Goal: Task Accomplishment & Management: Complete application form

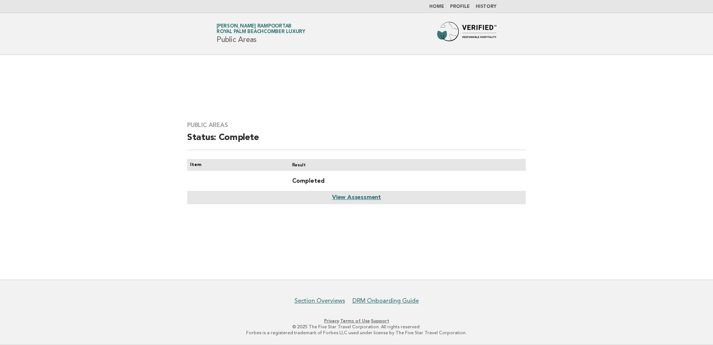
click at [435, 4] on link "Home" at bounding box center [436, 6] width 15 height 4
click at [458, 9] on link "Profile" at bounding box center [460, 6] width 20 height 4
click at [440, 6] on link "Home" at bounding box center [436, 6] width 15 height 4
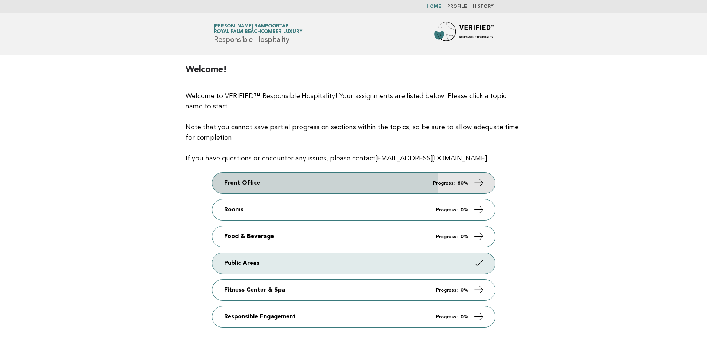
click at [448, 180] on link "Front Office Progress: 80%" at bounding box center [353, 183] width 283 height 21
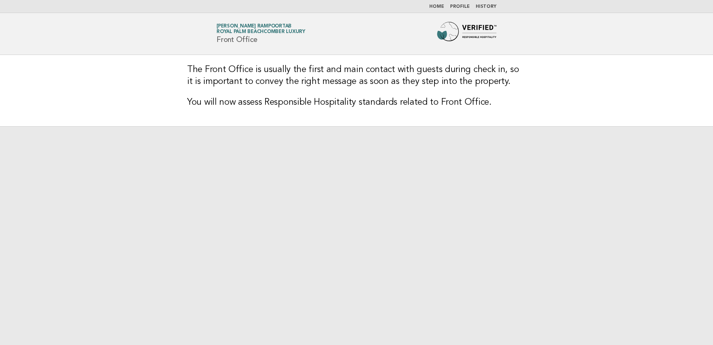
click at [246, 26] on link "Radhika Vanisri Rampoortab Royal Palm Beachcomber Luxury" at bounding box center [260, 29] width 89 height 10
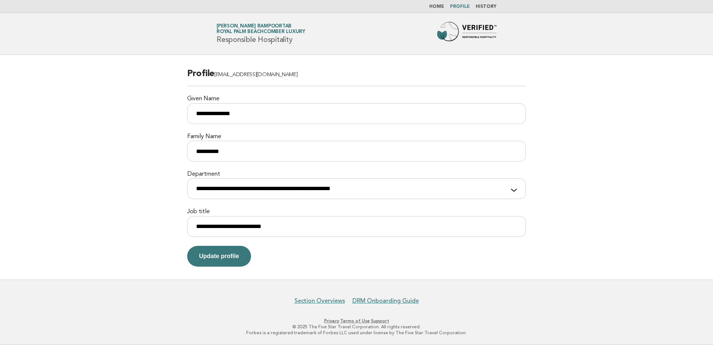
click at [439, 8] on link "Home" at bounding box center [436, 6] width 15 height 4
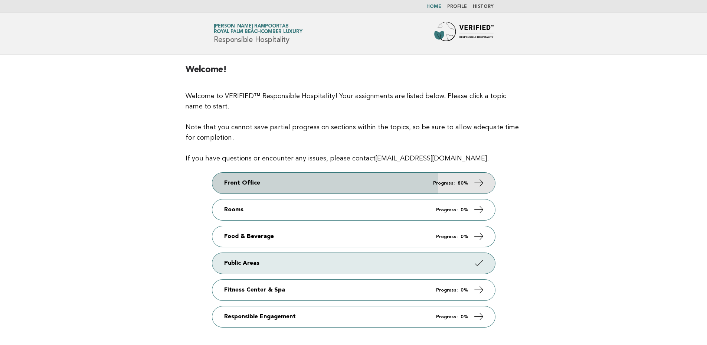
click at [484, 184] on icon at bounding box center [478, 182] width 11 height 11
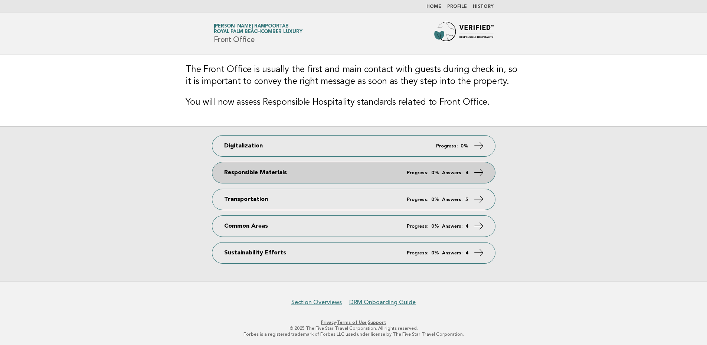
click at [485, 174] on link "Responsible Materials Progress: 0% Answers: 4" at bounding box center [353, 172] width 283 height 21
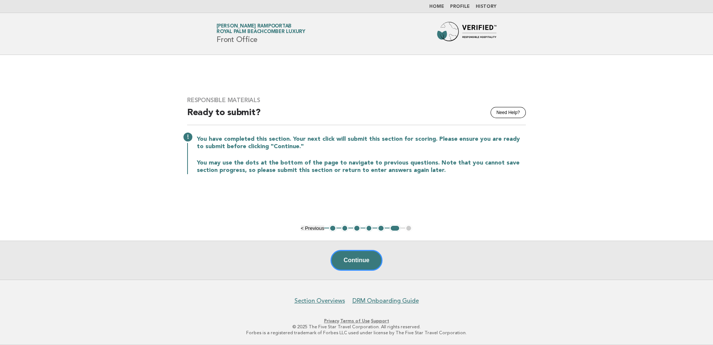
click at [437, 7] on link "Home" at bounding box center [436, 6] width 15 height 4
click at [362, 263] on button "Continue" at bounding box center [356, 260] width 52 height 21
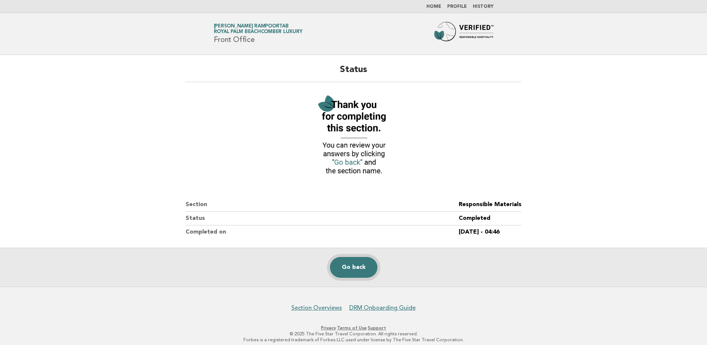
click at [345, 259] on link "Go back" at bounding box center [354, 267] width 48 height 21
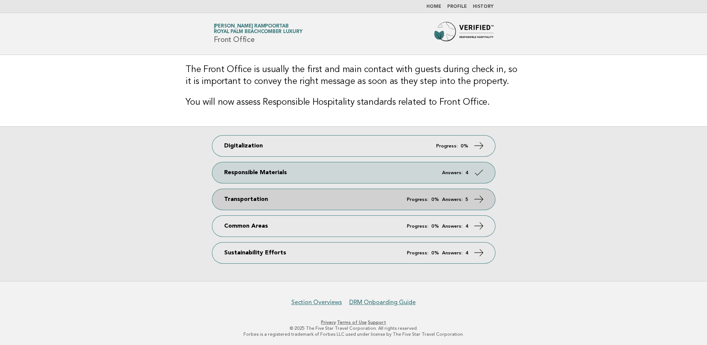
click at [479, 196] on icon at bounding box center [478, 199] width 11 height 11
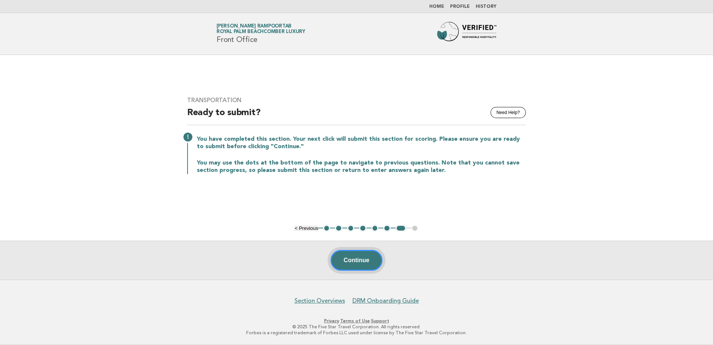
click at [344, 257] on button "Continue" at bounding box center [356, 260] width 52 height 21
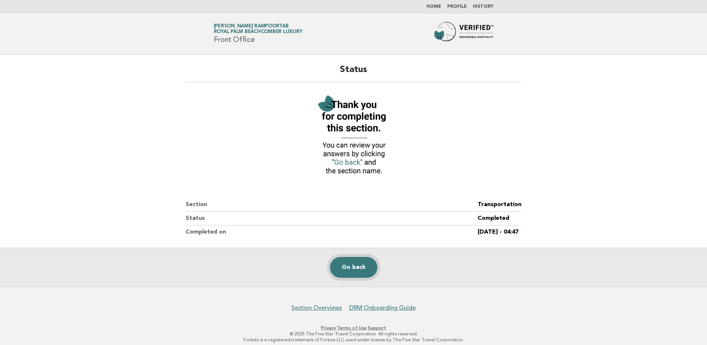
click at [350, 262] on link "Go back" at bounding box center [354, 267] width 48 height 21
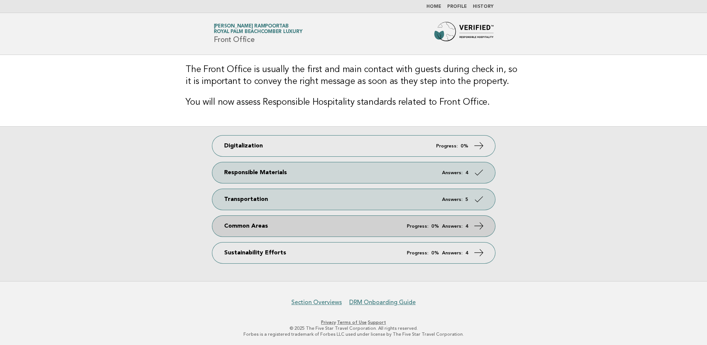
click at [479, 225] on icon at bounding box center [478, 225] width 11 height 11
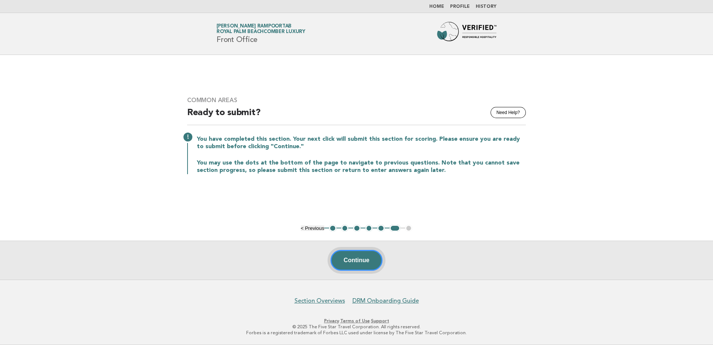
click at [370, 261] on button "Continue" at bounding box center [356, 260] width 52 height 21
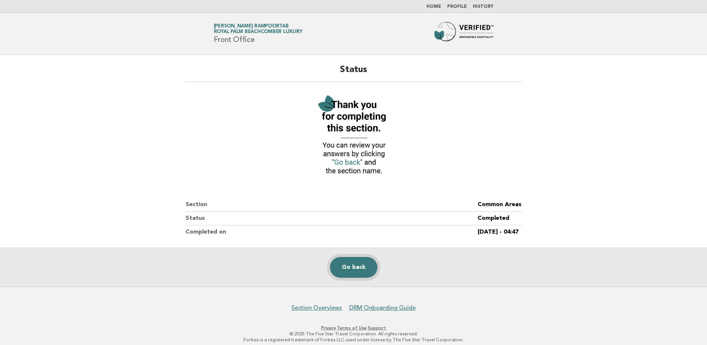
click at [358, 265] on link "Go back" at bounding box center [354, 267] width 48 height 21
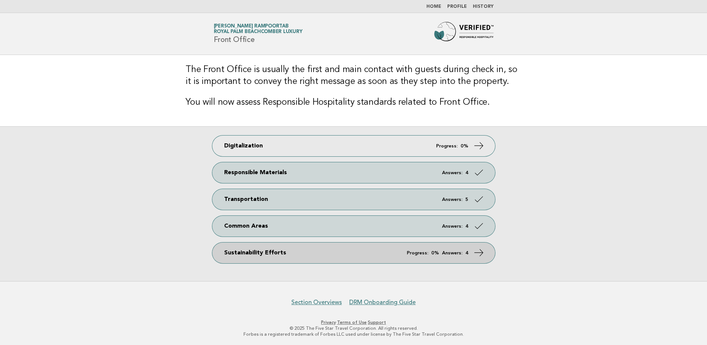
click at [483, 252] on icon at bounding box center [478, 252] width 11 height 11
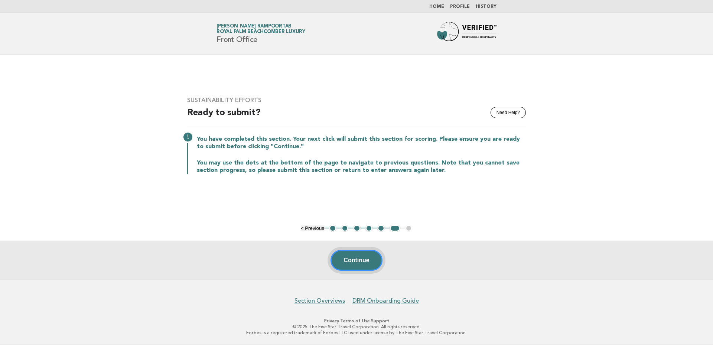
click at [360, 262] on button "Continue" at bounding box center [356, 260] width 52 height 21
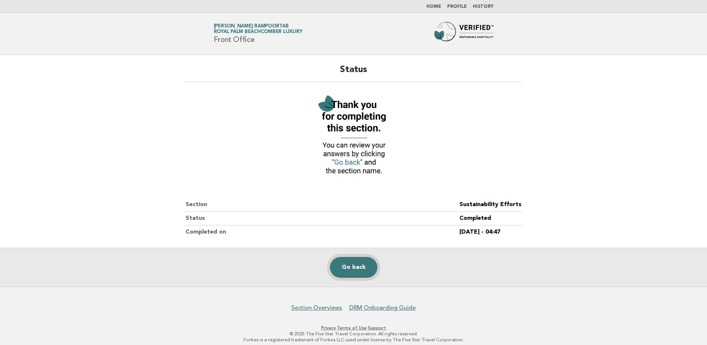
click at [349, 264] on link "Go back" at bounding box center [354, 267] width 48 height 21
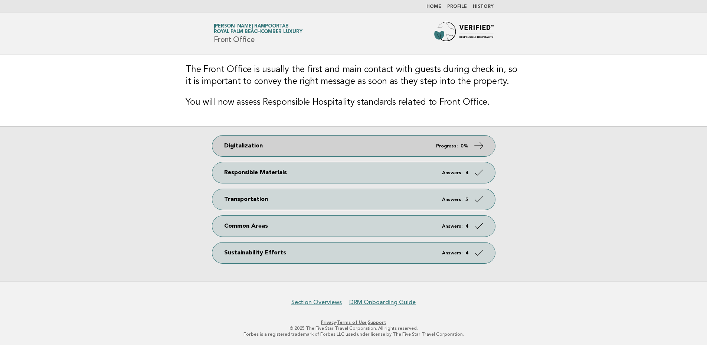
click at [479, 144] on icon at bounding box center [478, 145] width 11 height 11
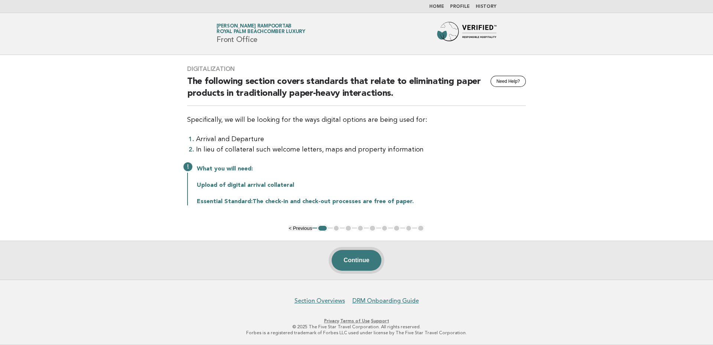
click at [361, 257] on button "Continue" at bounding box center [355, 260] width 49 height 21
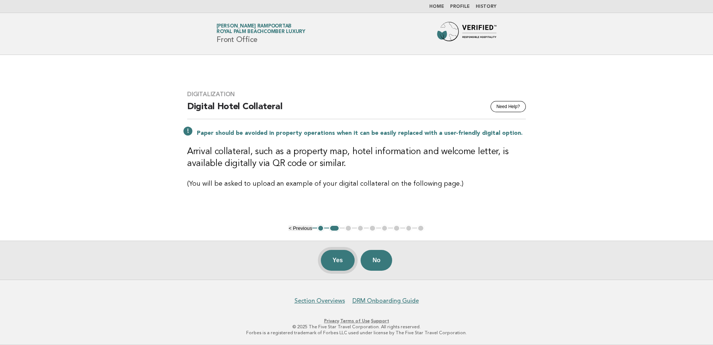
click at [329, 257] on button "Yes" at bounding box center [338, 260] width 34 height 21
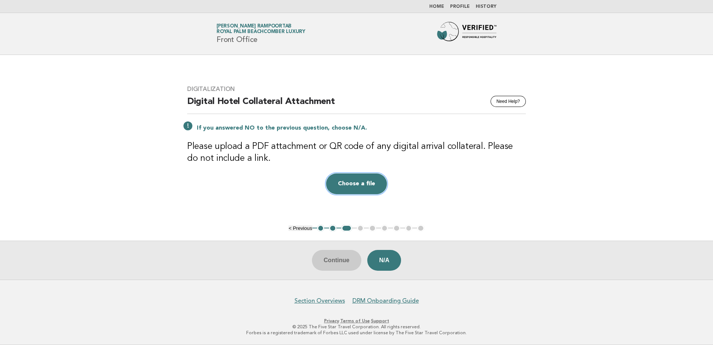
click at [372, 180] on button "Choose a file" at bounding box center [356, 183] width 61 height 21
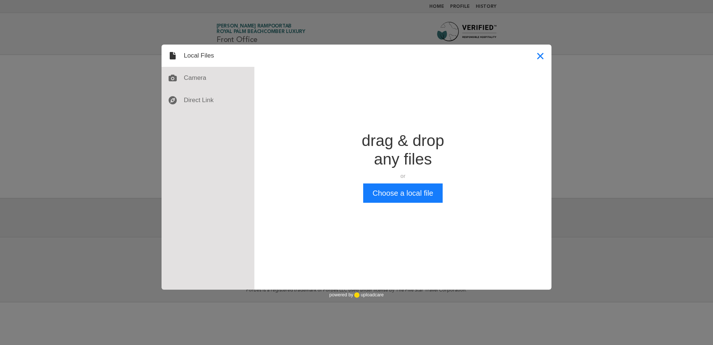
click at [539, 54] on button "Close" at bounding box center [540, 56] width 22 height 22
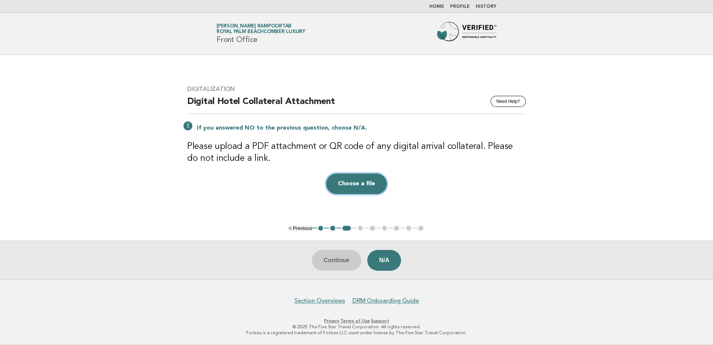
click at [364, 187] on button "Choose a file" at bounding box center [356, 183] width 61 height 21
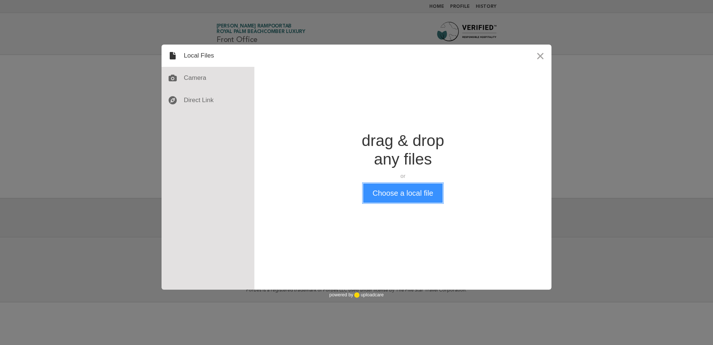
click at [390, 194] on button "Choose a local file" at bounding box center [402, 192] width 79 height 19
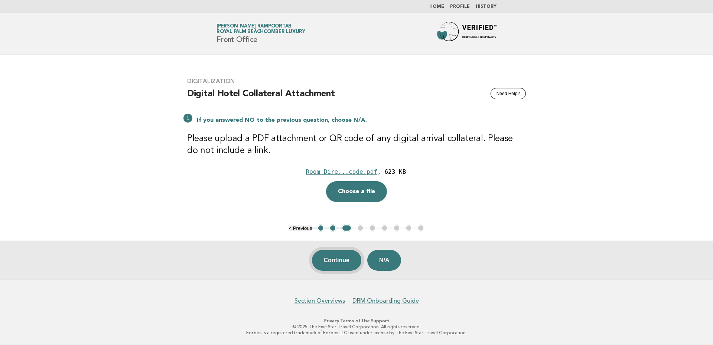
click at [332, 259] on button "Continue" at bounding box center [336, 260] width 49 height 21
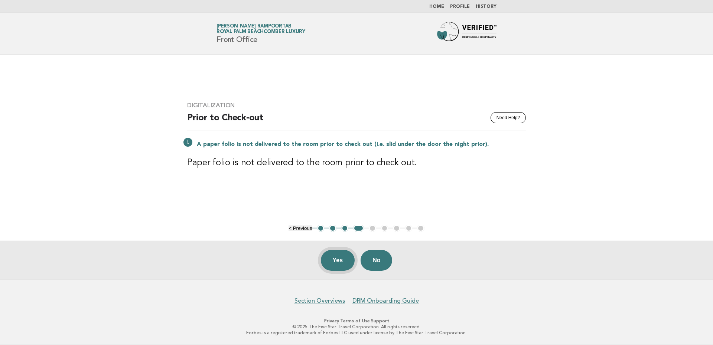
click at [334, 257] on button "Yes" at bounding box center [338, 260] width 34 height 21
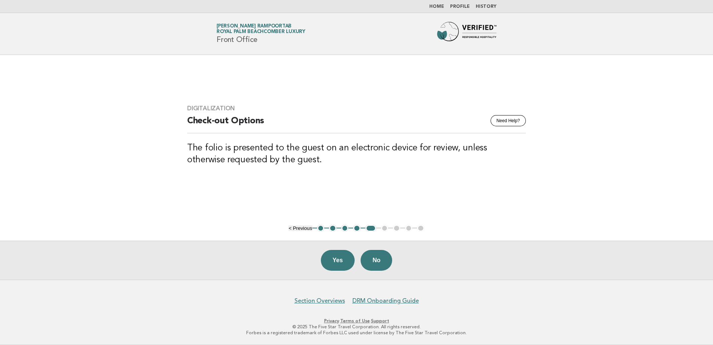
click at [381, 264] on button "No" at bounding box center [376, 260] width 32 height 21
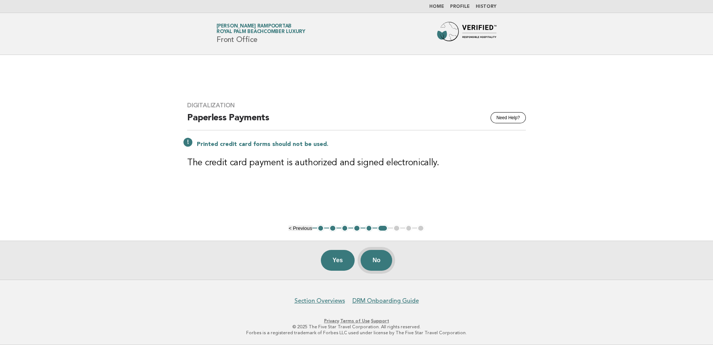
click at [382, 263] on button "No" at bounding box center [376, 260] width 32 height 21
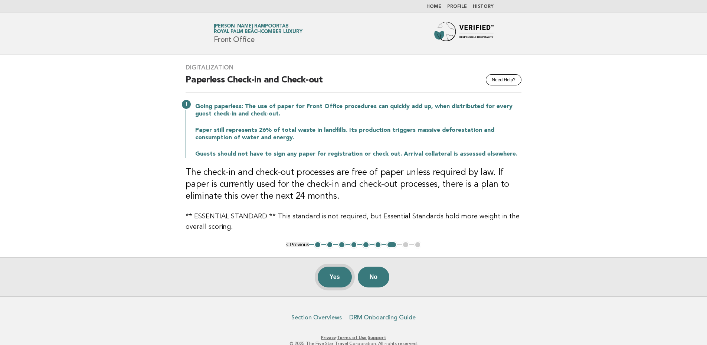
click at [326, 277] on button "Yes" at bounding box center [335, 276] width 34 height 21
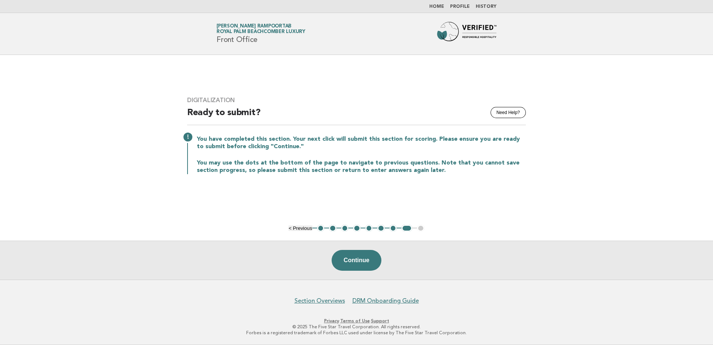
click at [320, 227] on button "1" at bounding box center [320, 228] width 7 height 7
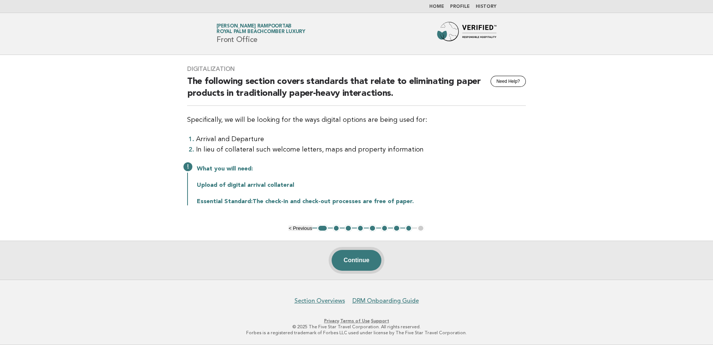
click at [359, 258] on button "Continue" at bounding box center [355, 260] width 49 height 21
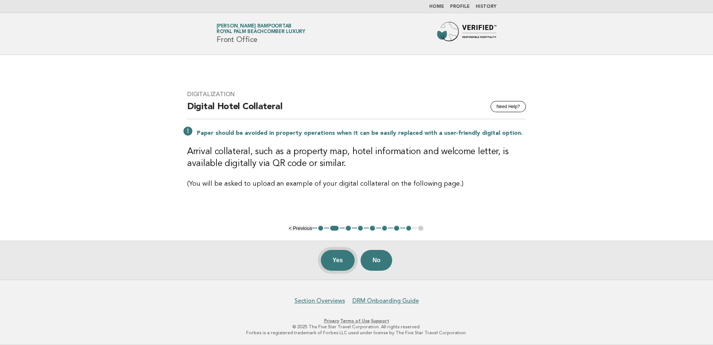
click at [337, 260] on button "Yes" at bounding box center [338, 260] width 34 height 21
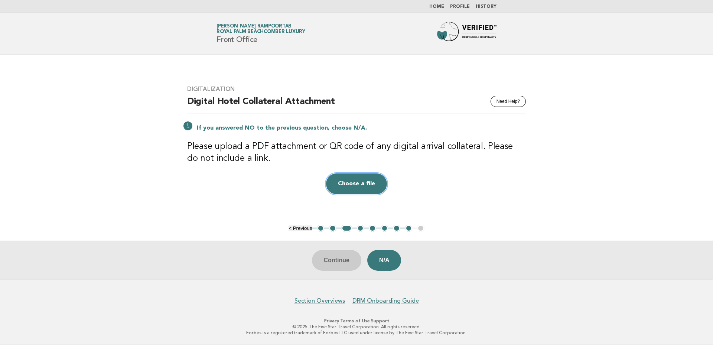
click at [367, 181] on button "Choose a file" at bounding box center [356, 183] width 61 height 21
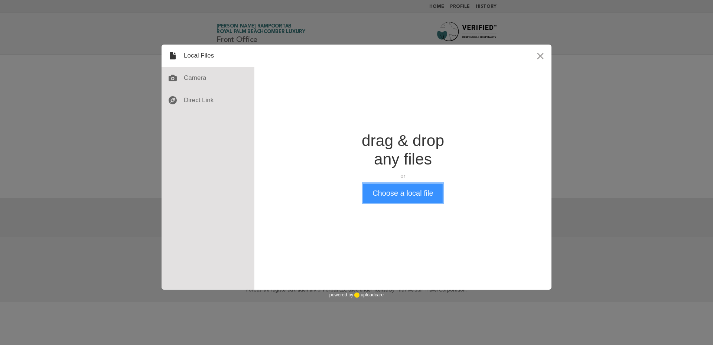
click at [398, 193] on button "Choose a local file" at bounding box center [402, 192] width 79 height 19
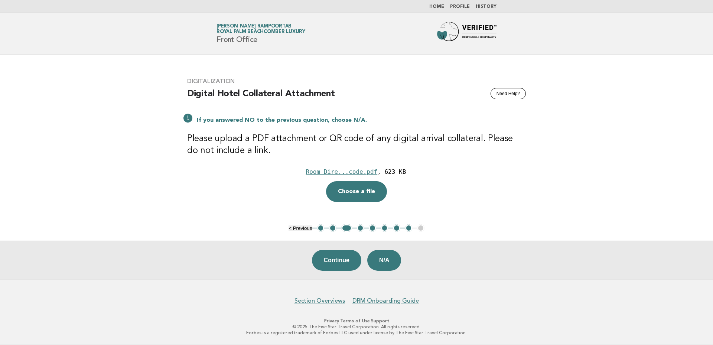
click at [445, 3] on nav "Home Profile History" at bounding box center [356, 6] width 713 height 13
click at [439, 6] on link "Home" at bounding box center [436, 6] width 15 height 4
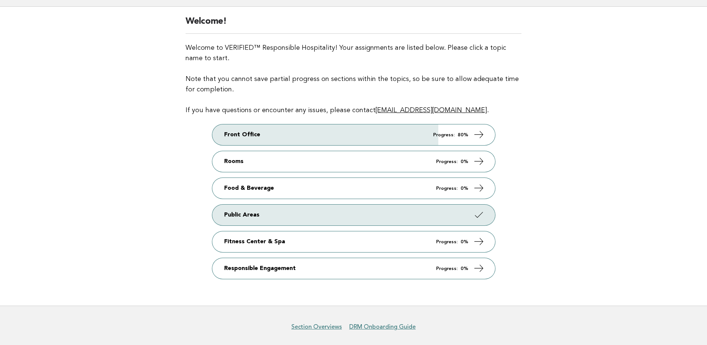
scroll to position [74, 0]
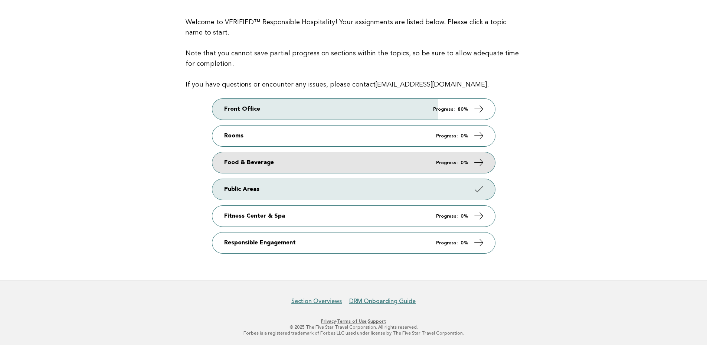
click at [443, 160] on em "Progress:" at bounding box center [447, 162] width 22 height 5
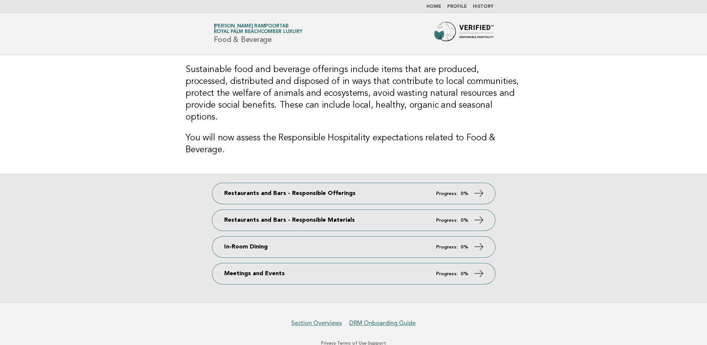
scroll to position [10, 0]
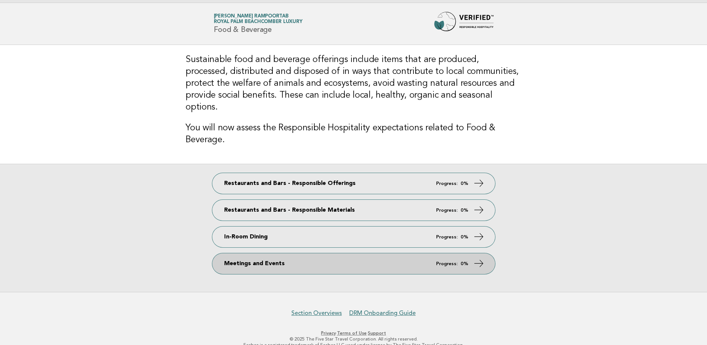
click at [378, 253] on link "Meetings and Events Progress: 0%" at bounding box center [353, 263] width 283 height 21
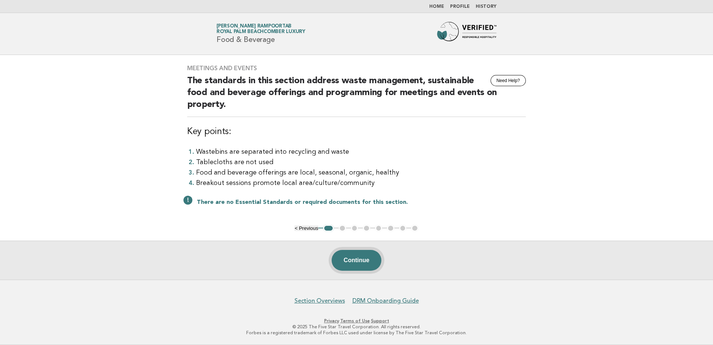
click at [354, 257] on button "Continue" at bounding box center [355, 260] width 49 height 21
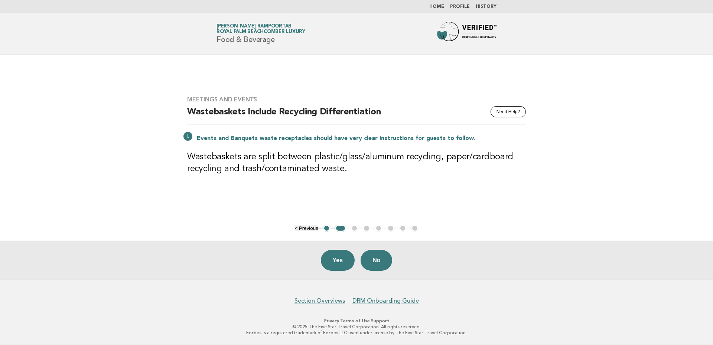
click at [326, 227] on button "1" at bounding box center [326, 228] width 7 height 7
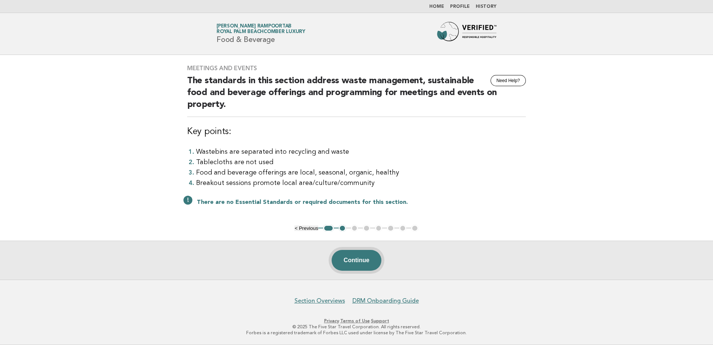
click at [355, 255] on button "Continue" at bounding box center [355, 260] width 49 height 21
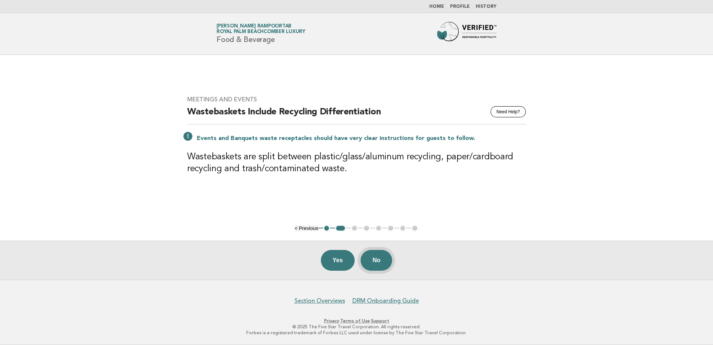
click at [380, 257] on button "No" at bounding box center [376, 260] width 32 height 21
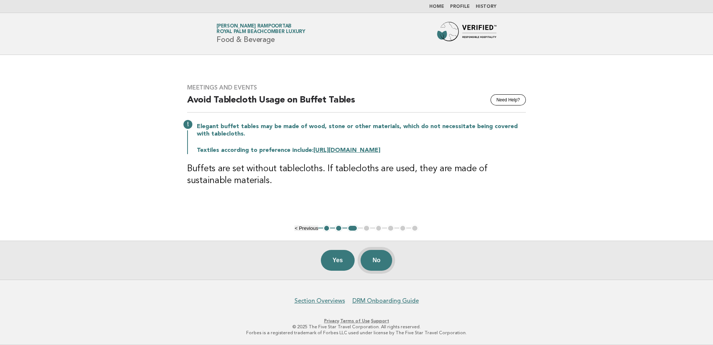
click at [374, 263] on button "No" at bounding box center [376, 260] width 32 height 21
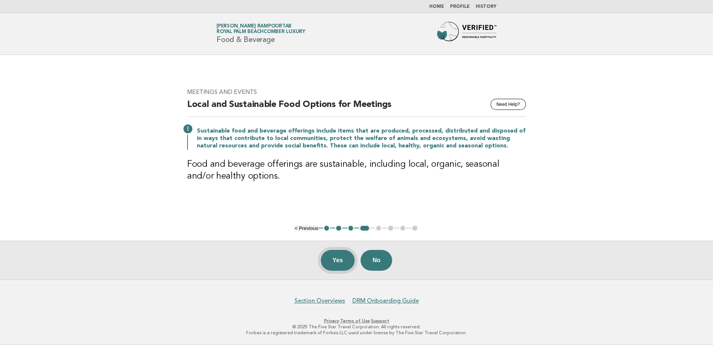
click at [341, 265] on button "Yes" at bounding box center [338, 260] width 34 height 21
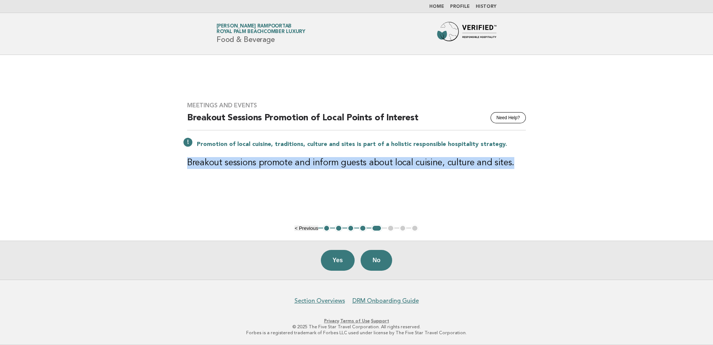
drag, startPoint x: 187, startPoint y: 163, endPoint x: 510, endPoint y: 165, distance: 323.2
click at [510, 165] on h3 "Breakout sessions promote and inform guests about local cuisine, culture and si…" at bounding box center [356, 163] width 338 height 12
click at [461, 200] on main "Meetings and Events Need Help? Breakout Sessions Promotion of Local Points of I…" at bounding box center [356, 167] width 713 height 225
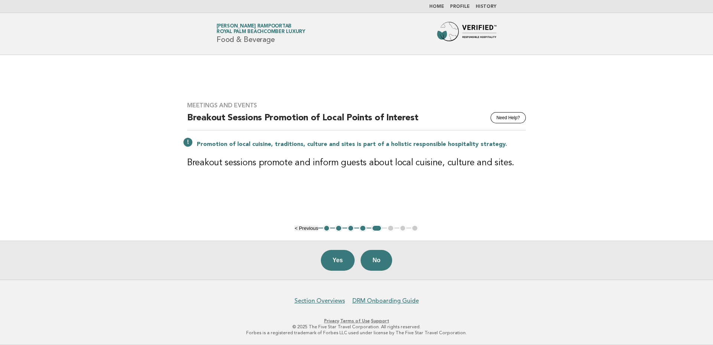
click at [325, 230] on button "1" at bounding box center [326, 228] width 7 height 7
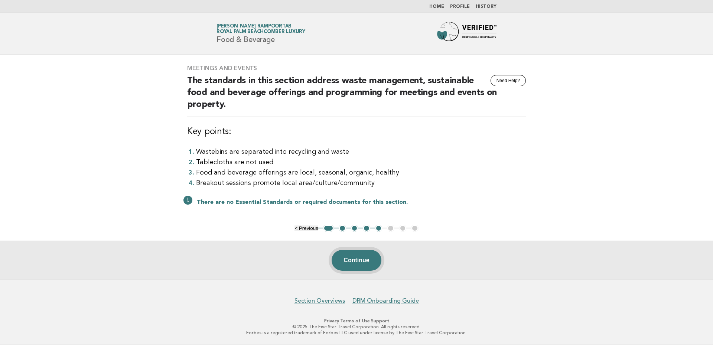
click at [370, 259] on button "Continue" at bounding box center [355, 260] width 49 height 21
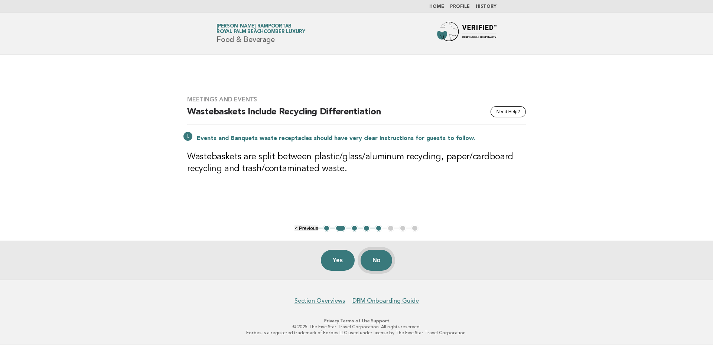
click at [376, 258] on button "No" at bounding box center [376, 260] width 32 height 21
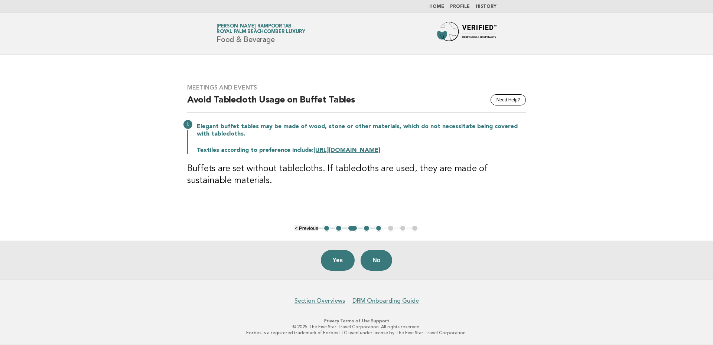
click at [376, 258] on button "No" at bounding box center [376, 260] width 32 height 21
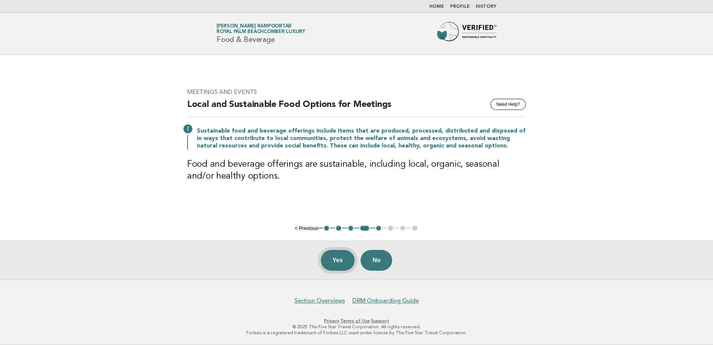
click at [335, 255] on button "Yes" at bounding box center [338, 260] width 34 height 21
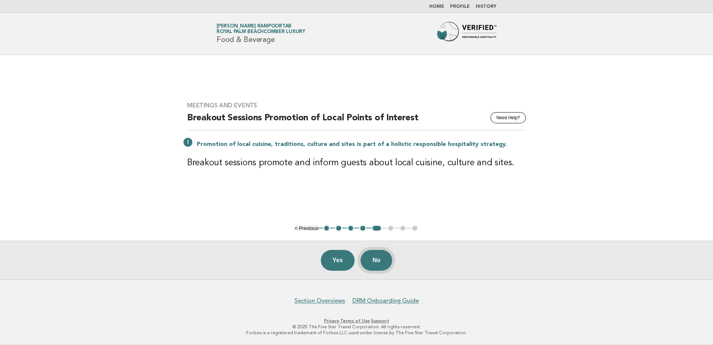
click at [377, 259] on button "No" at bounding box center [376, 260] width 32 height 21
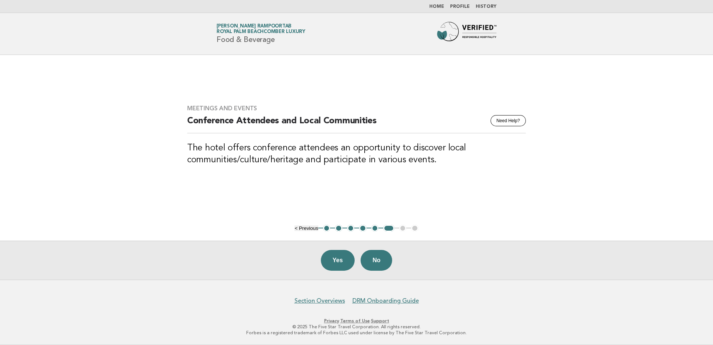
click at [326, 229] on button "1" at bounding box center [326, 228] width 7 height 7
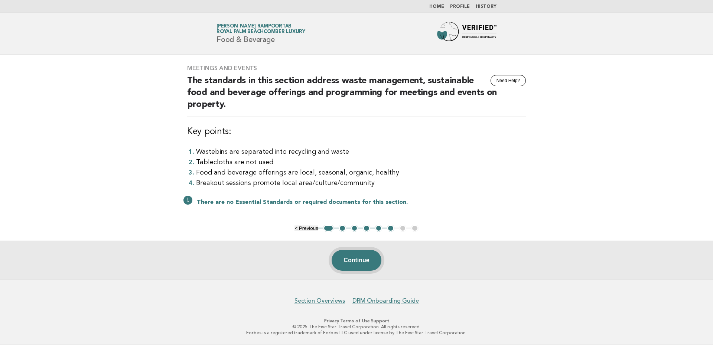
click at [364, 260] on button "Continue" at bounding box center [355, 260] width 49 height 21
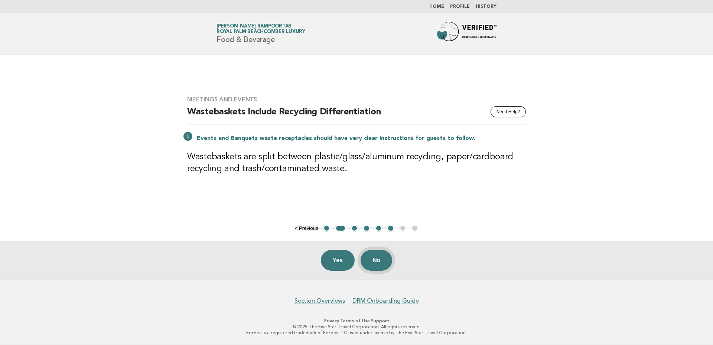
click at [380, 265] on button "No" at bounding box center [376, 260] width 32 height 21
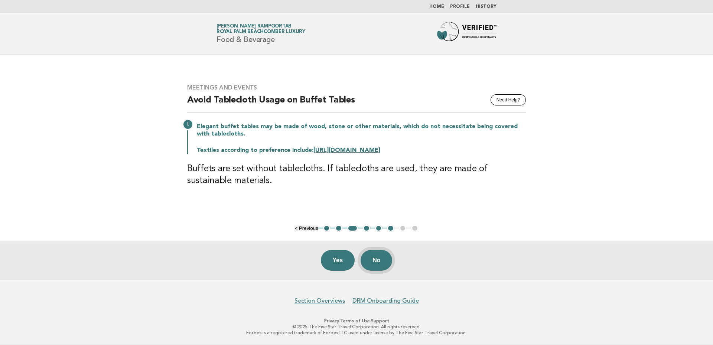
click at [375, 259] on button "No" at bounding box center [376, 260] width 32 height 21
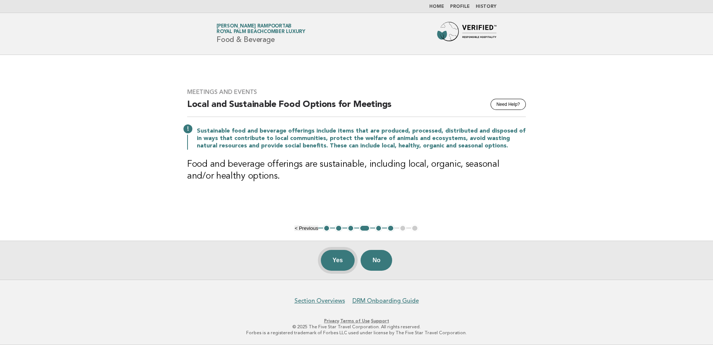
click at [336, 261] on button "Yes" at bounding box center [338, 260] width 34 height 21
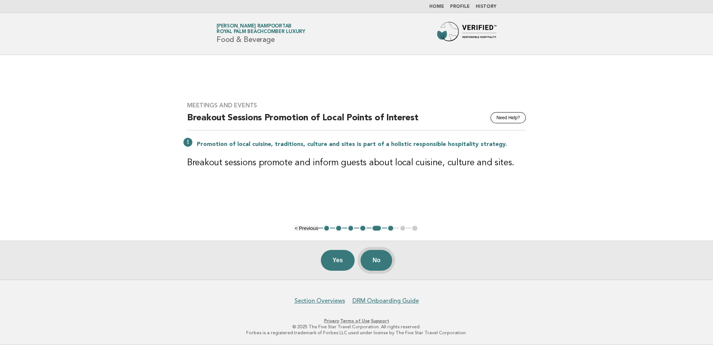
click at [376, 254] on button "No" at bounding box center [376, 260] width 32 height 21
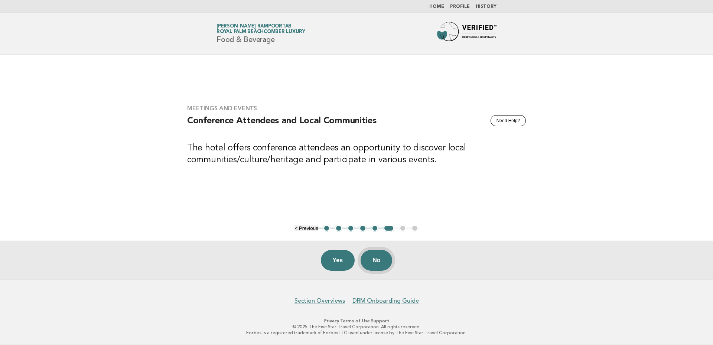
click at [382, 258] on button "No" at bounding box center [376, 260] width 32 height 21
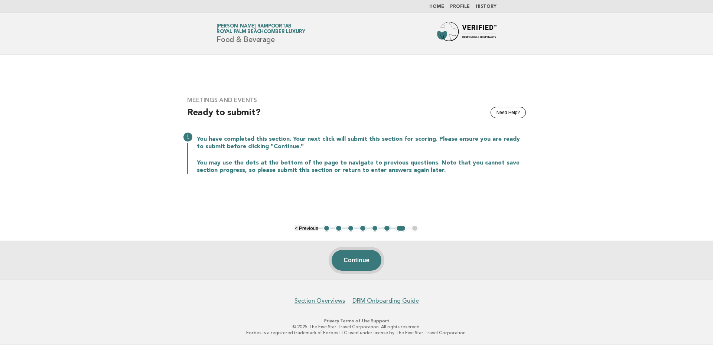
click at [368, 259] on button "Continue" at bounding box center [355, 260] width 49 height 21
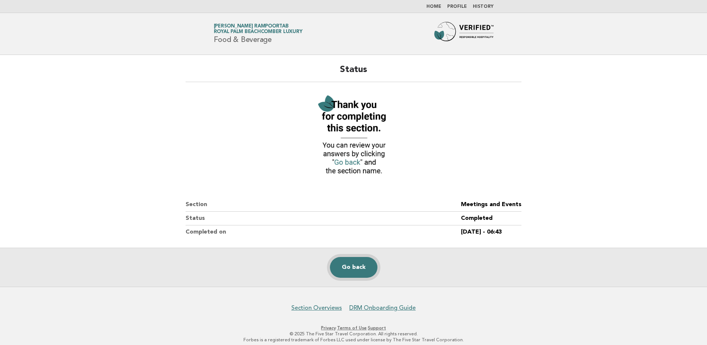
click at [357, 265] on link "Go back" at bounding box center [354, 267] width 48 height 21
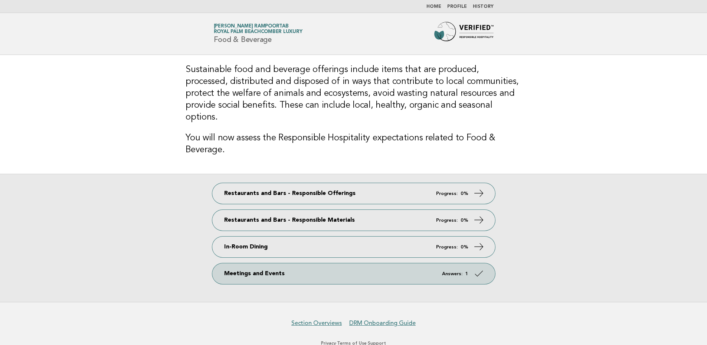
click at [572, 235] on div "Restaurants and Bars - Responsible Offerings Progress: 0% Restaurants and Bars …" at bounding box center [353, 238] width 707 height 128
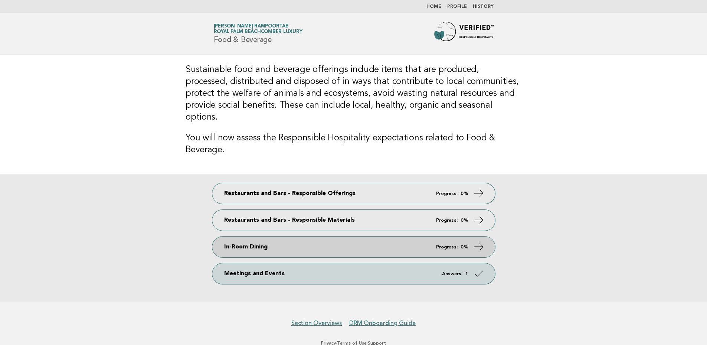
click at [481, 241] on icon at bounding box center [478, 246] width 11 height 11
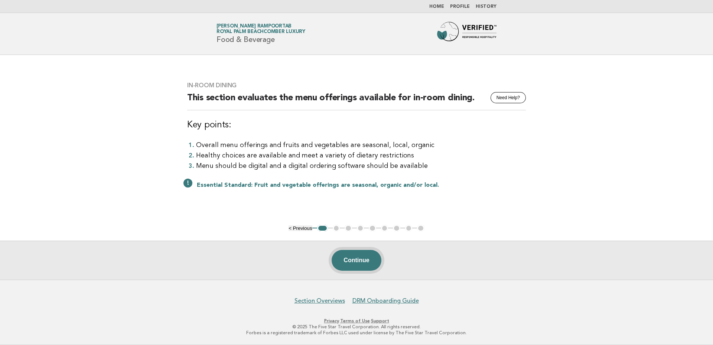
click at [366, 259] on button "Continue" at bounding box center [355, 260] width 49 height 21
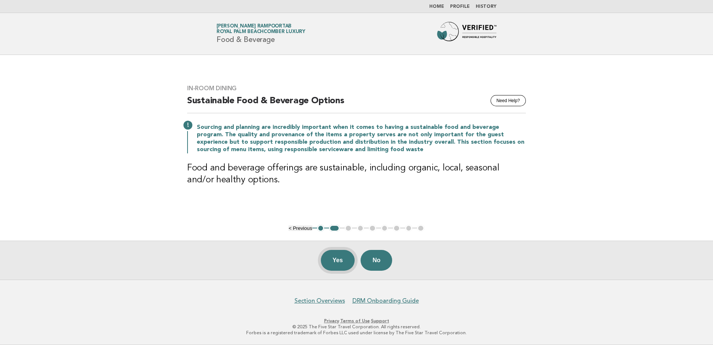
click at [345, 262] on button "Yes" at bounding box center [338, 260] width 34 height 21
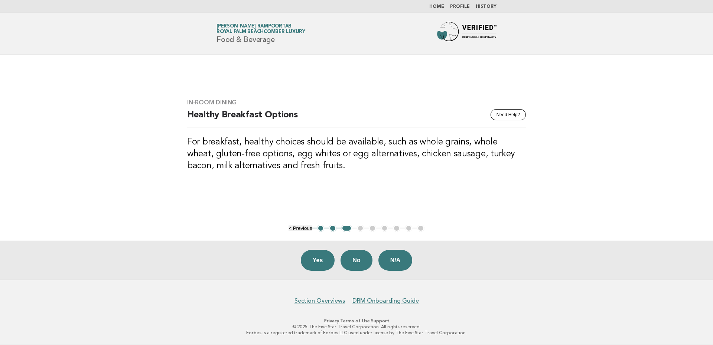
click at [331, 226] on button "2" at bounding box center [332, 228] width 7 height 7
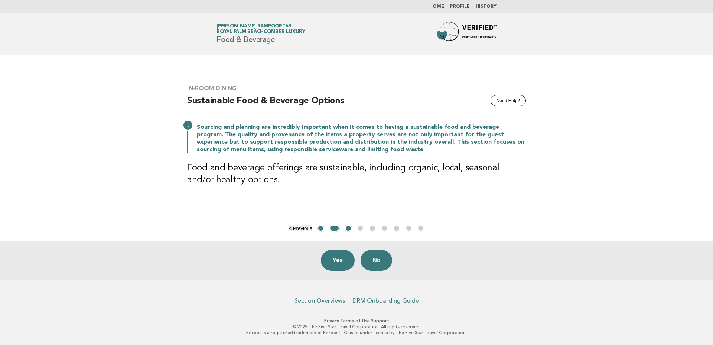
click at [348, 228] on button "3" at bounding box center [347, 228] width 7 height 7
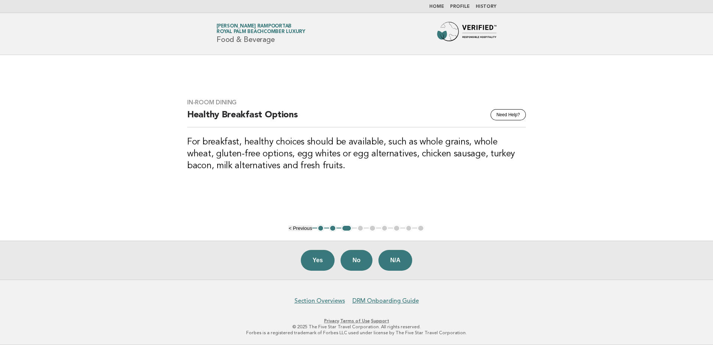
click at [361, 230] on ul "< Previous 1 2 3 4 5 6 7 8 9" at bounding box center [356, 228] width 136 height 7
click at [360, 229] on ul "< Previous 1 2 3 4 5 6 7 8 9" at bounding box center [356, 228] width 136 height 7
